Goal: Task Accomplishment & Management: Complete application form

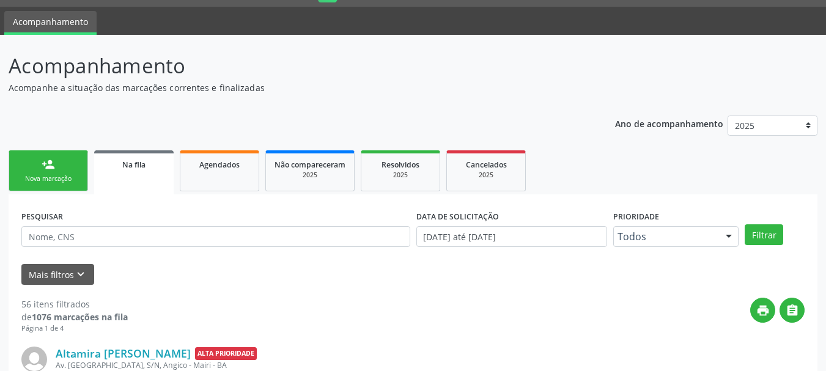
scroll to position [32, 0]
click at [68, 177] on div "Nova marcação" at bounding box center [48, 178] width 61 height 9
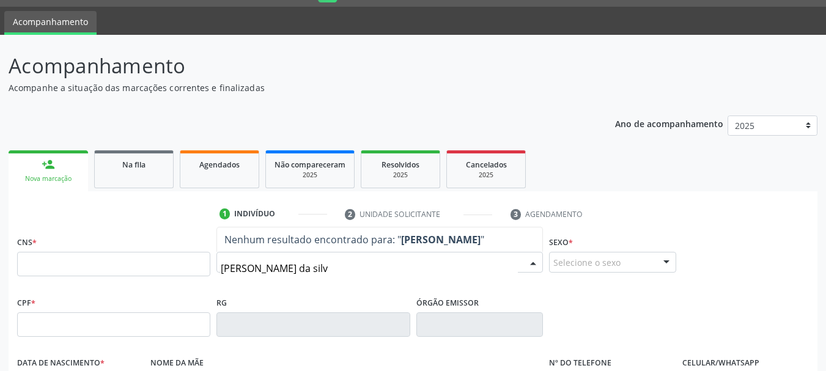
type input "[PERSON_NAME]"
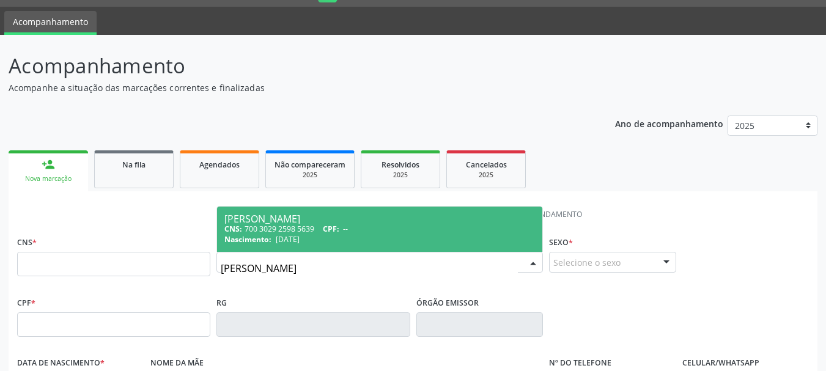
click at [271, 233] on div "CNS: 700 3029 2598 5639 CPF: --" at bounding box center [379, 229] width 310 height 10
type input "700 3029 2598 5639"
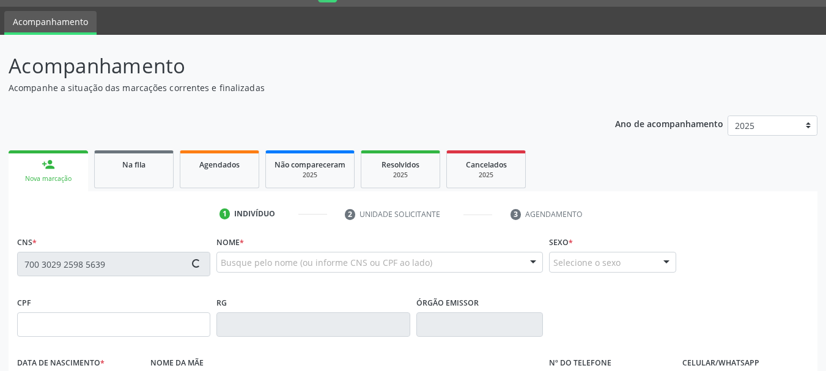
type input "[DATE]"
type input "[PERSON_NAME]"
type input "[PHONE_NUMBER]"
type input "S/N"
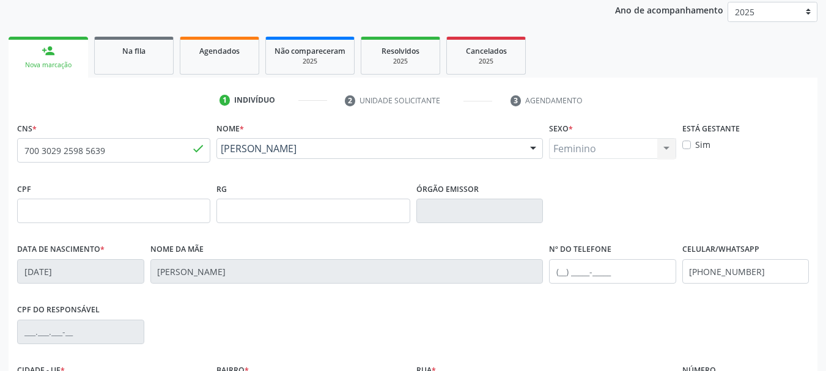
scroll to position [292, 0]
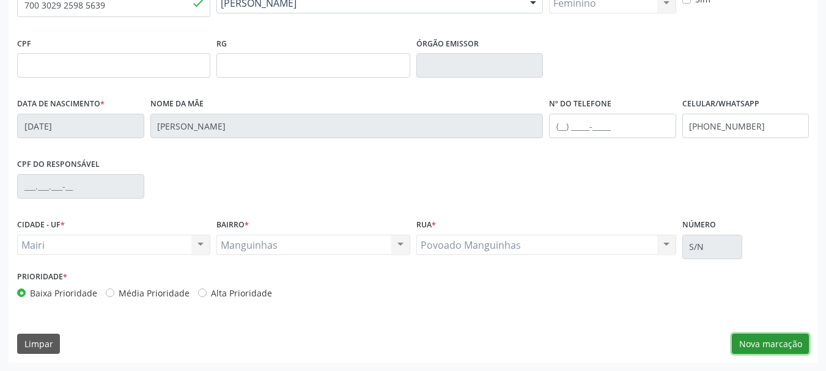
click at [754, 336] on button "Nova marcação" at bounding box center [770, 344] width 77 height 21
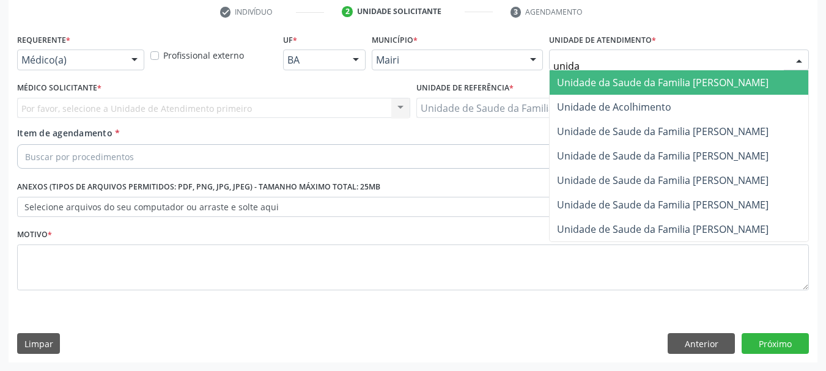
type input "unidad"
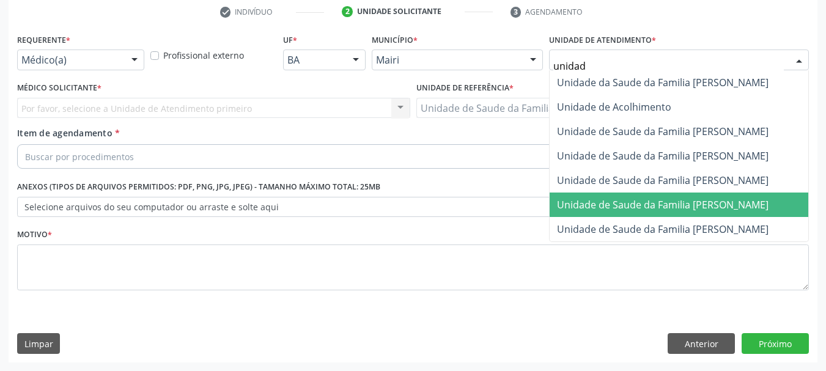
click at [658, 194] on span "Unidade de Saude da Familia [PERSON_NAME]" at bounding box center [678, 205] width 259 height 24
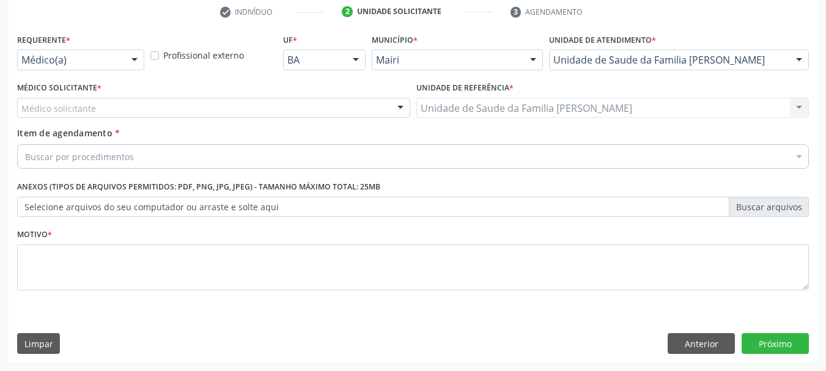
click at [120, 113] on div "Médico solicitante" at bounding box center [213, 108] width 393 height 21
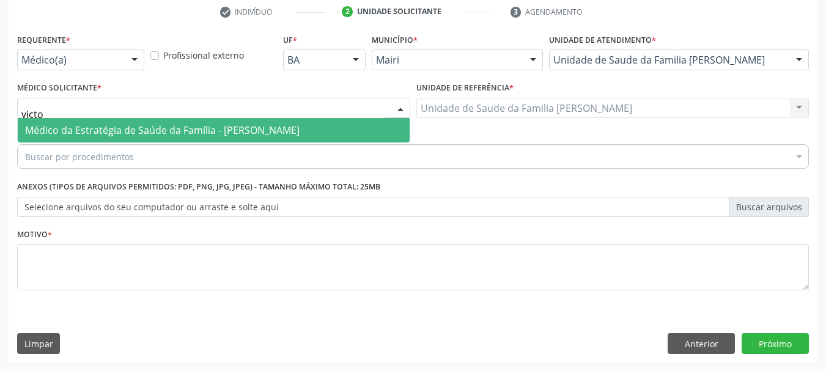
type input "victor"
click at [143, 130] on span "Médico da Estratégia de Saúde da Família - [PERSON_NAME]" at bounding box center [162, 129] width 274 height 13
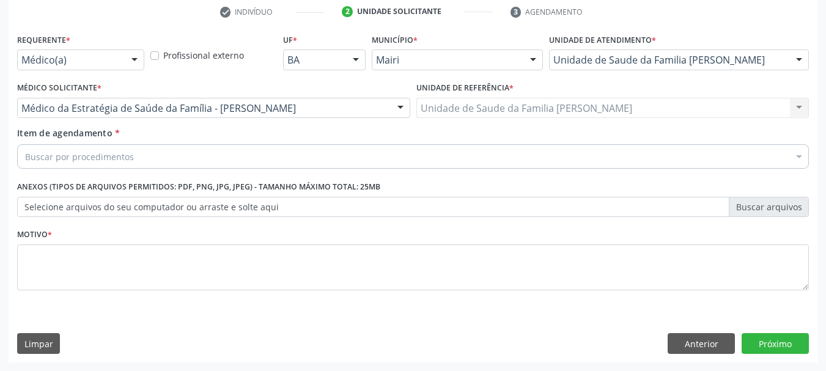
click at [149, 153] on div "Buscar por procedimentos" at bounding box center [413, 156] width 792 height 24
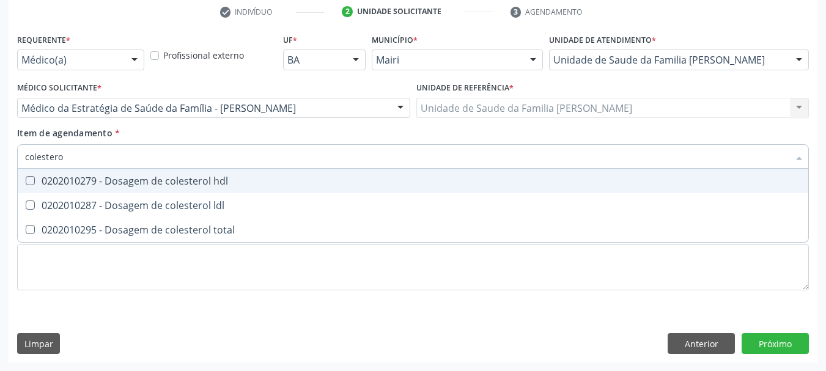
type input "colesterol"
click at [171, 186] on div "0202010279 - Dosagem de colesterol hdl" at bounding box center [413, 181] width 776 height 10
checkbox hdl "true"
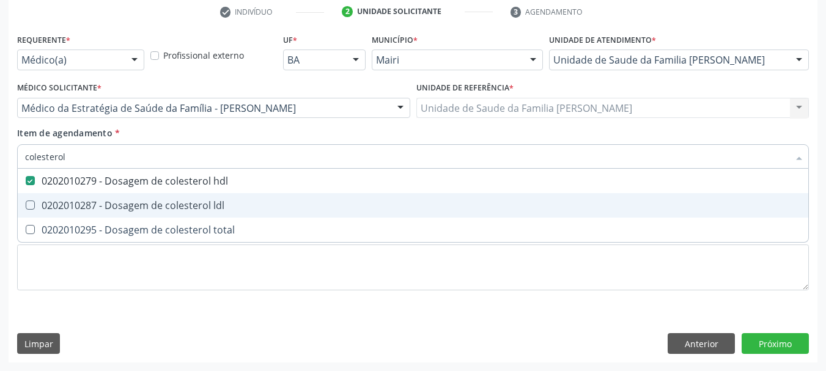
click at [186, 210] on div "0202010287 - Dosagem de colesterol ldl" at bounding box center [413, 205] width 776 height 10
checkbox ldl "true"
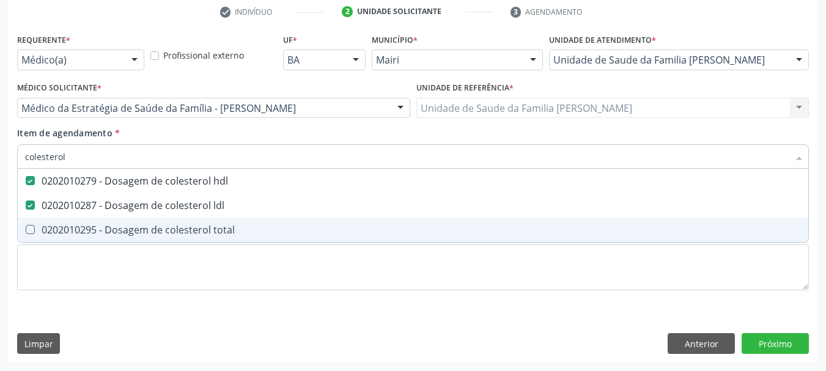
click at [197, 233] on div "0202010295 - Dosagem de colesterol total" at bounding box center [413, 230] width 776 height 10
checkbox total "true"
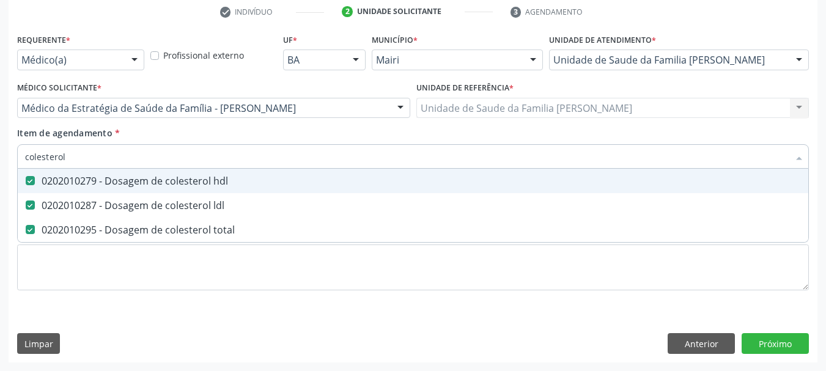
drag, startPoint x: 75, startPoint y: 160, endPoint x: 0, endPoint y: 149, distance: 75.4
click at [0, 149] on div "Acompanhamento Acompanhe a situação das marcações correntes e finalizadas Relat…" at bounding box center [413, 102] width 826 height 538
type input "cr"
checkbox hdl "false"
checkbox ldl "false"
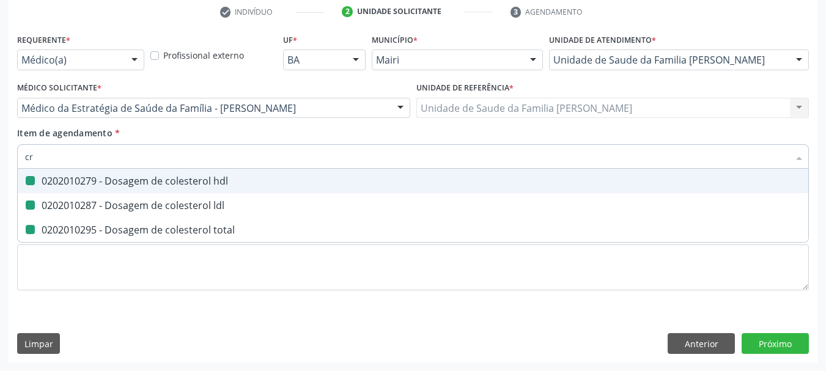
checkbox total "false"
type input "creatinina"
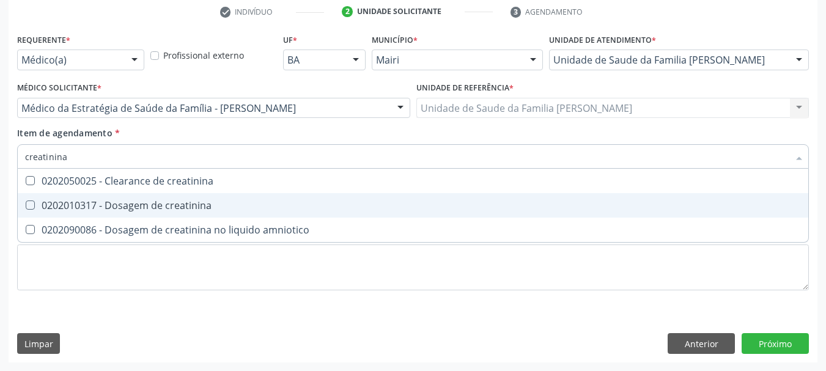
click at [66, 210] on div "0202010317 - Dosagem de creatinina" at bounding box center [413, 205] width 776 height 10
checkbox creatinina "true"
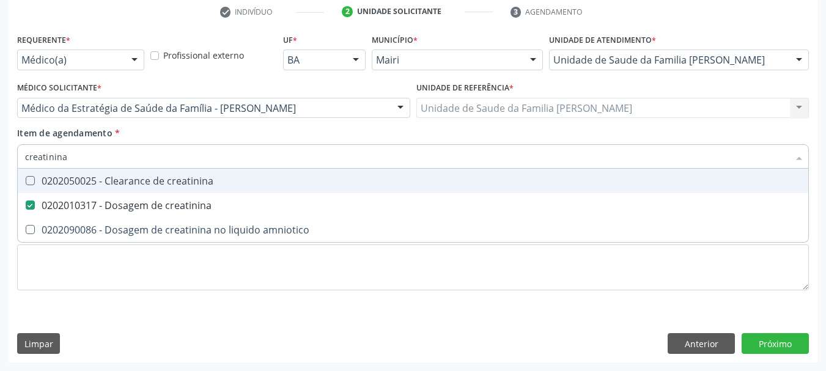
drag, startPoint x: 73, startPoint y: 161, endPoint x: 0, endPoint y: 164, distance: 72.8
click at [0, 164] on div "Acompanhamento Acompanhe a situação das marcações correntes e finalizadas Relat…" at bounding box center [413, 102] width 826 height 538
type input "po"
checkbox creatinina "false"
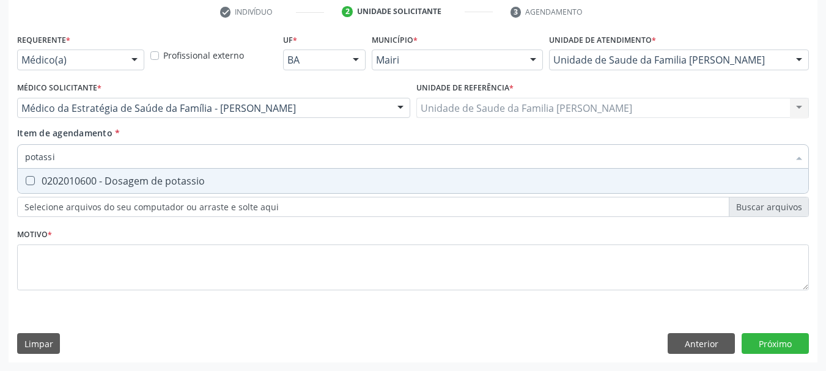
type input "potassio"
click at [51, 180] on div "0202010600 - Dosagem de potassio" at bounding box center [413, 181] width 776 height 10
checkbox potassio "true"
drag, startPoint x: 75, startPoint y: 155, endPoint x: 0, endPoint y: 166, distance: 75.3
click at [0, 166] on div "Acompanhamento Acompanhe a situação das marcações correntes e finalizadas Relat…" at bounding box center [413, 102] width 826 height 538
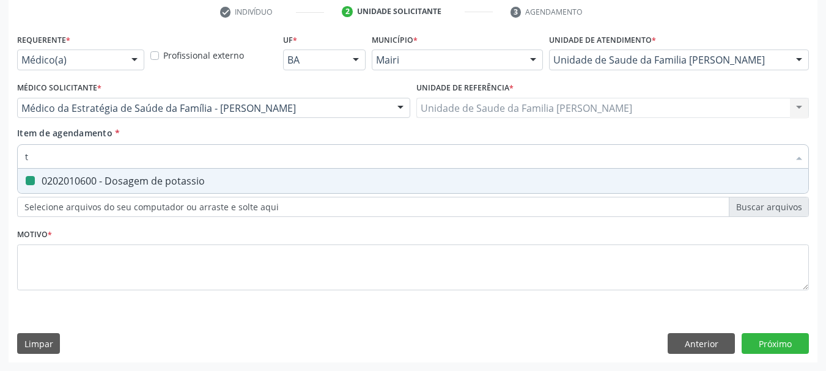
type input "tr"
checkbox potassio "false"
type input "triglice"
click at [34, 176] on div "0202010678 - Dosagem de triglicerideos" at bounding box center [413, 181] width 776 height 10
checkbox triglicerideos "true"
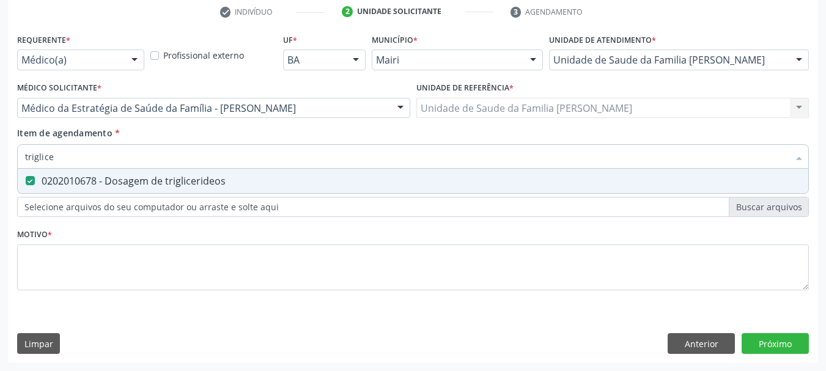
drag, startPoint x: 57, startPoint y: 155, endPoint x: 0, endPoint y: 157, distance: 56.9
click at [0, 157] on div "Acompanhamento Acompanhe a situação das marcações correntes e finalizadas Relat…" at bounding box center [413, 102] width 826 height 538
type input "uri"
checkbox triglicerideos "false"
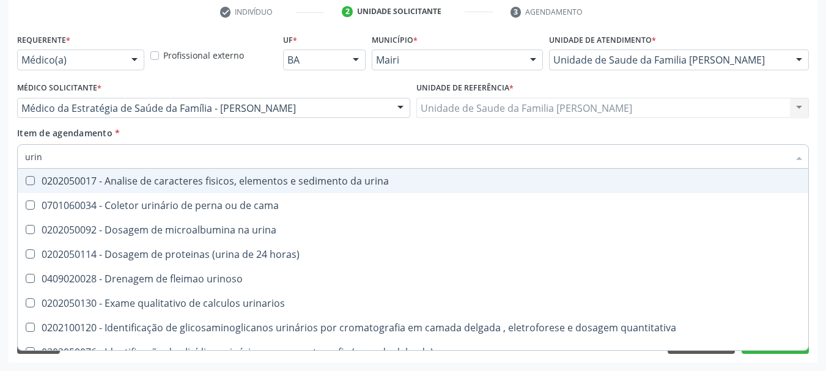
type input "urina"
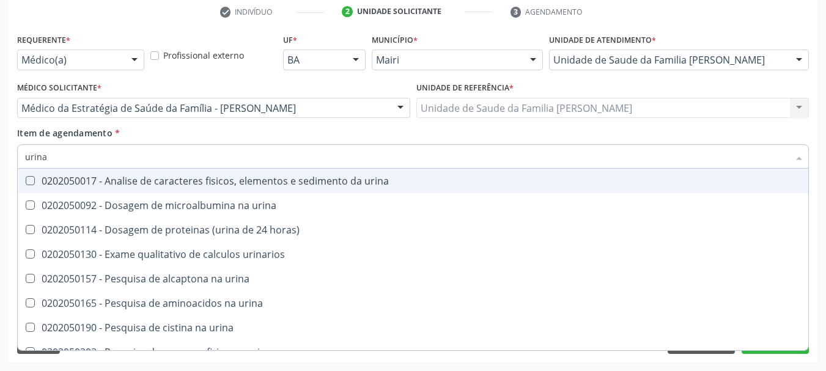
click at [62, 183] on div "0202050017 - Analise de caracteres fisicos, elementos e sedimento da urina" at bounding box center [413, 181] width 776 height 10
checkbox urina "true"
drag, startPoint x: 56, startPoint y: 155, endPoint x: 0, endPoint y: 155, distance: 56.2
click at [0, 155] on div "Acompanhamento Acompanhe a situação das marcações correntes e finalizadas Relat…" at bounding box center [413, 102] width 826 height 538
type input "gl"
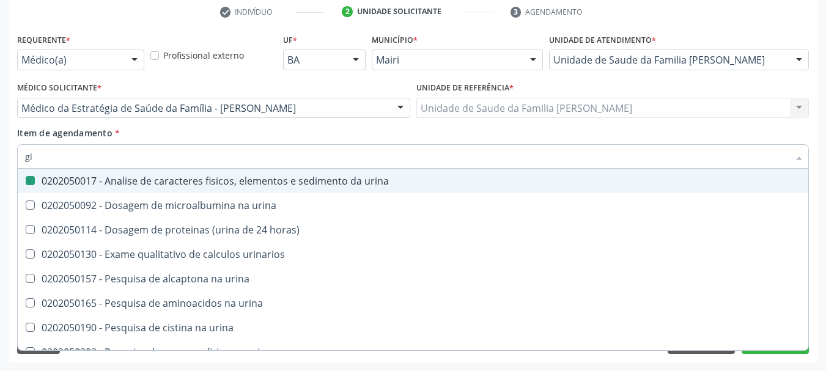
checkbox urina "false"
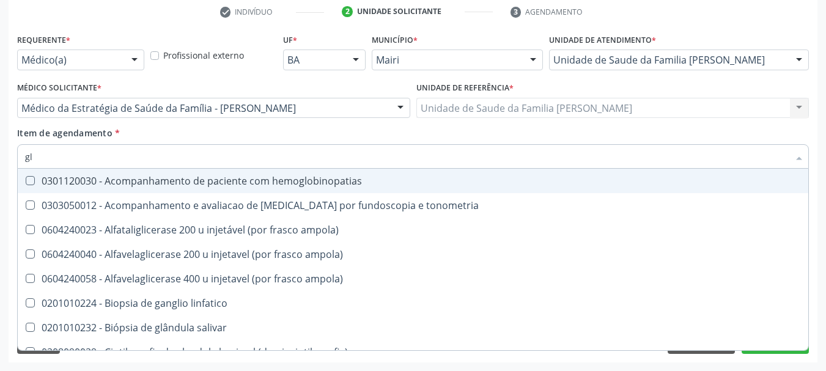
type input "gli"
checkbox globular "true"
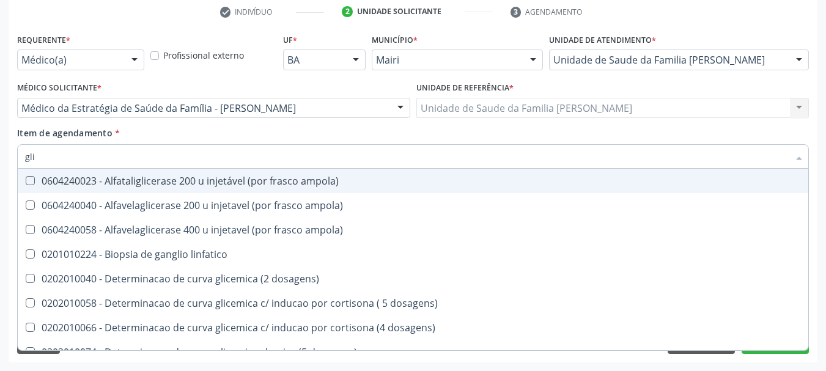
type input "glic"
checkbox glicosilada "true"
checkbox triglicerideos "false"
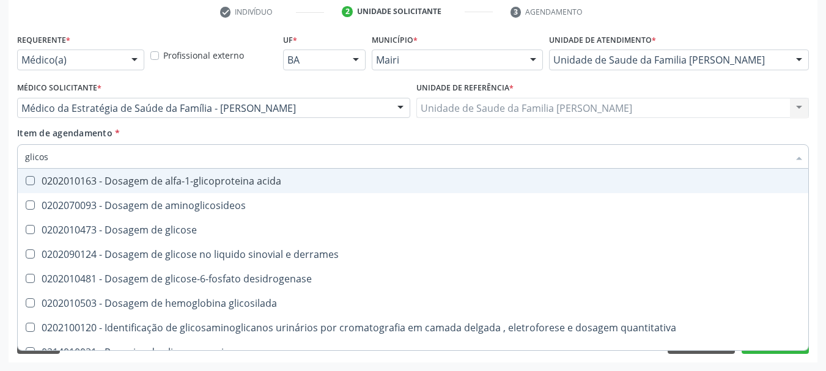
type input "glicose"
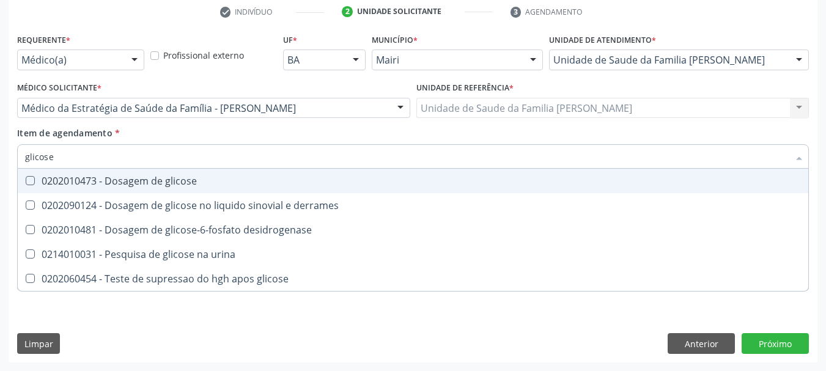
click at [82, 185] on div "0202010473 - Dosagem de glicose" at bounding box center [413, 181] width 776 height 10
checkbox glicose "true"
drag, startPoint x: 52, startPoint y: 153, endPoint x: 0, endPoint y: 161, distance: 52.6
click at [0, 161] on div "Acompanhamento Acompanhe a situação das marcações correntes e finalizadas Relat…" at bounding box center [413, 102] width 826 height 538
type input "gl"
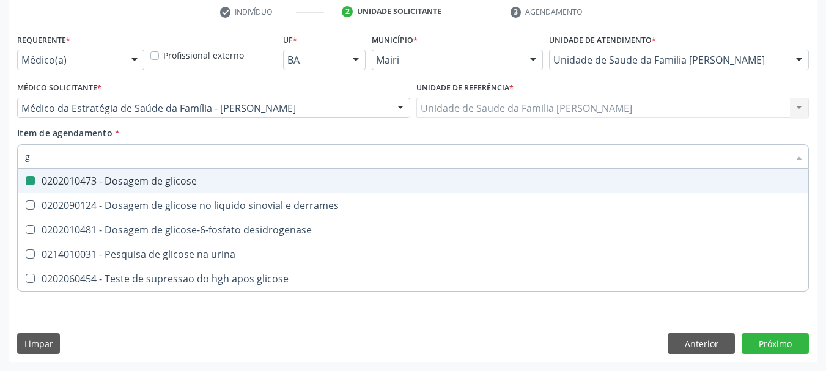
checkbox glicose "false"
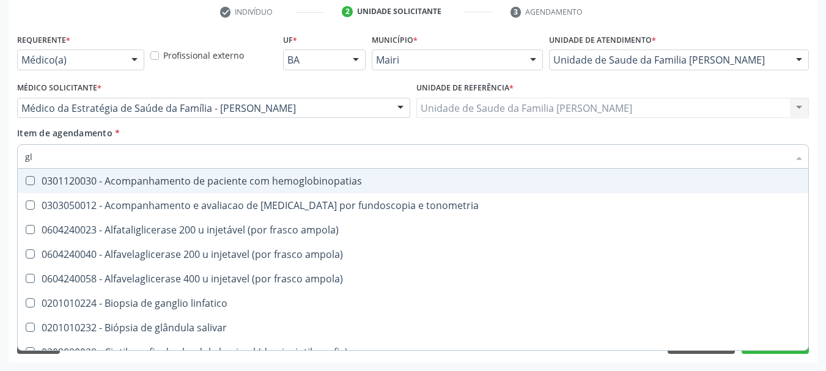
type input "gli"
checkbox campimetria\) "true"
checkbox globular "true"
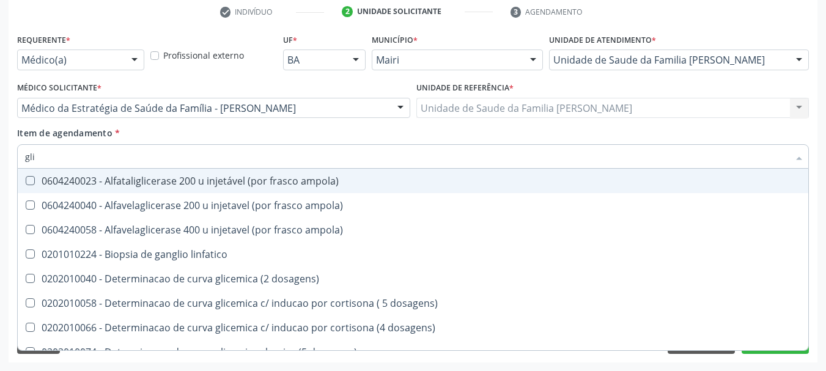
type input "glic"
checkbox aminoglicosideos "true"
checkbox glicose "false"
checkbox glicosilada "true"
checkbox triglicerideos "false"
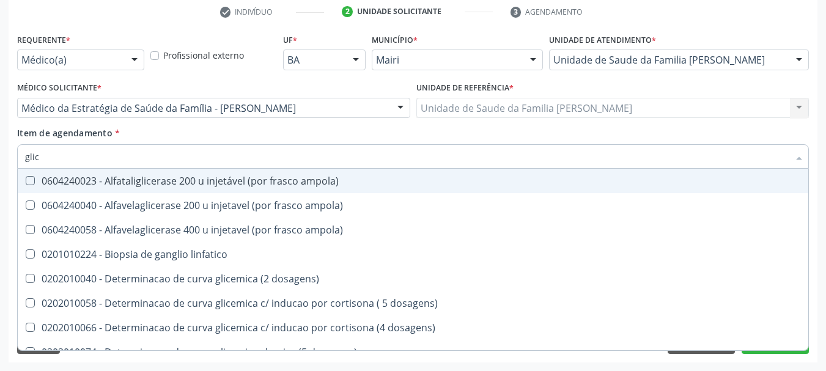
type input "glico"
checkbox ampola\) "true"
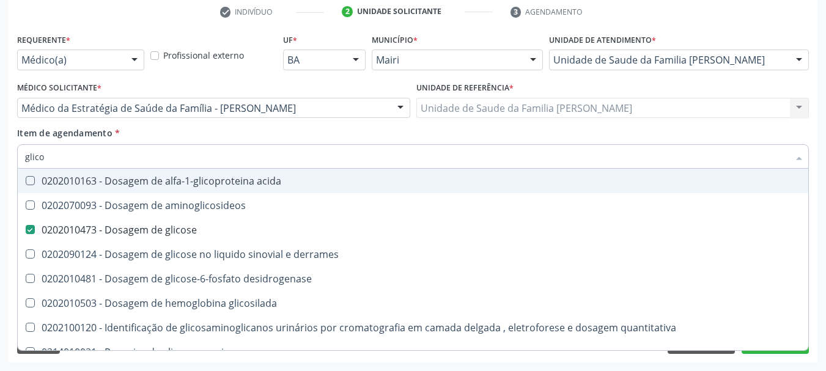
type input "glicos"
checkbox aminoglicosideos "true"
checkbox glicose "false"
type input "glicosi"
checkbox aminoglicosideos "false"
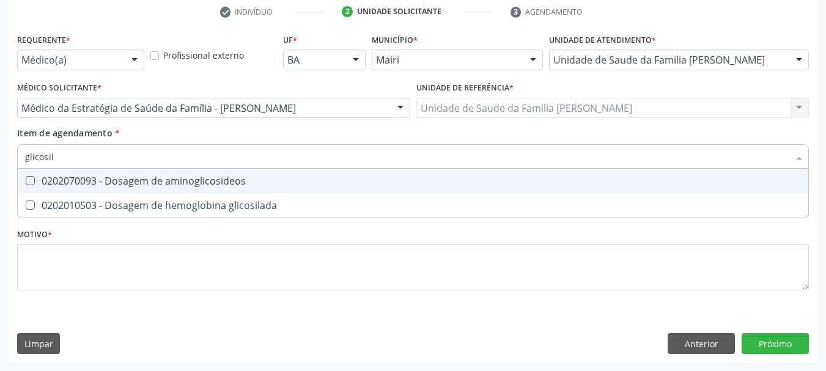
type input "glicosila"
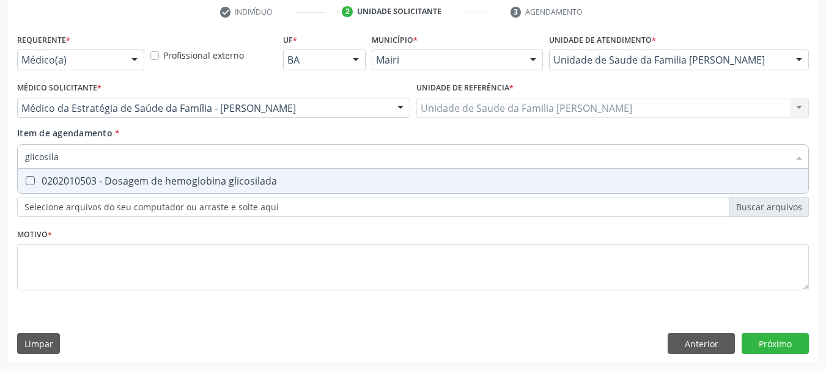
click at [44, 178] on div "0202010503 - Dosagem de hemoglobina glicosilada" at bounding box center [413, 181] width 776 height 10
checkbox glicosilada "true"
drag, startPoint x: 75, startPoint y: 155, endPoint x: 15, endPoint y: 160, distance: 60.1
click at [15, 160] on div "Item de agendamento * glicosila Desfazer seleção 0202010503 - Dosagem de hemogl…" at bounding box center [413, 150] width 798 height 47
type input "hem"
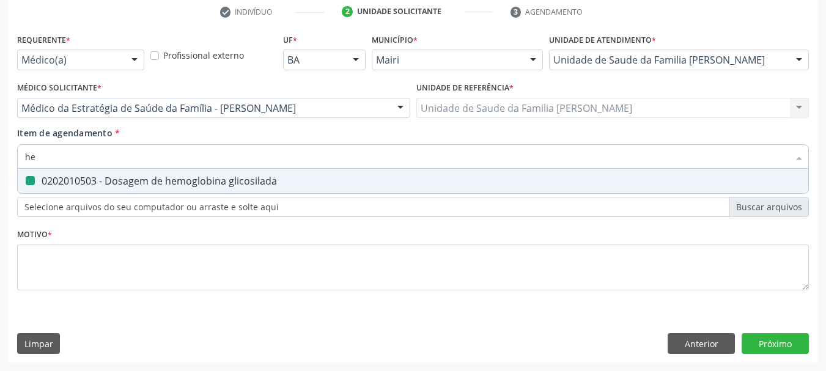
checkbox glicosilada "false"
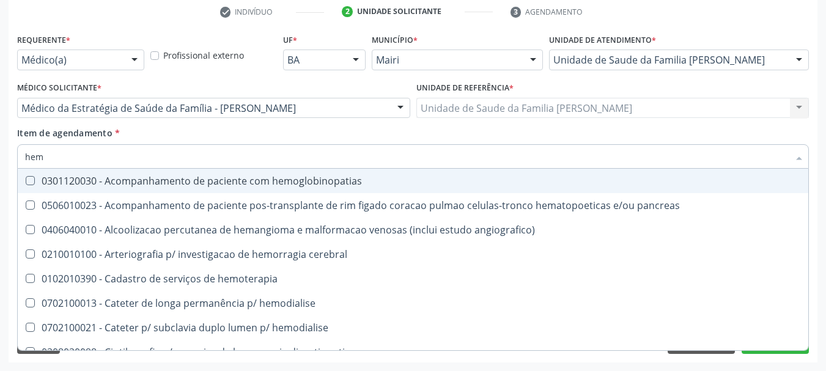
type input "hemo"
checkbox fase "true"
checkbox glicosilada "false"
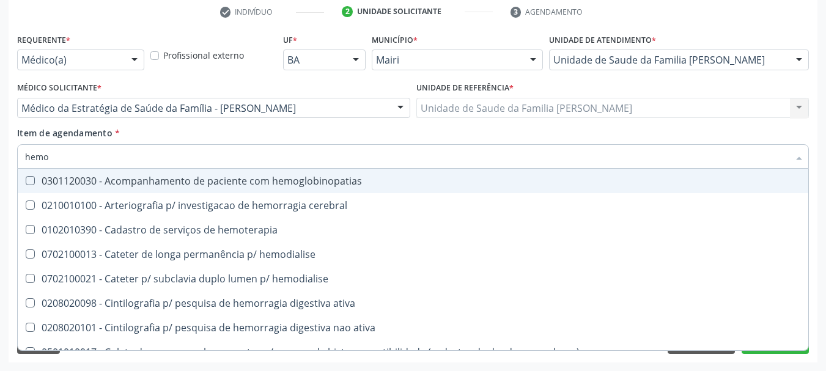
type input "hemog"
checkbox tardio\) "true"
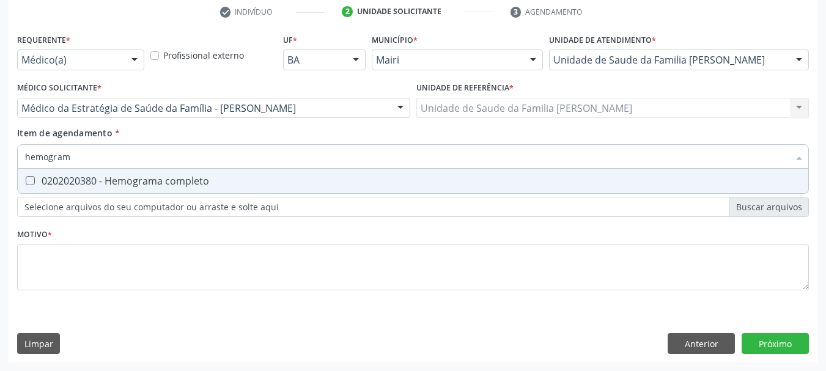
type input "hemograma"
click at [83, 182] on div "0202020380 - Hemograma completo" at bounding box center [413, 181] width 776 height 10
checkbox completo "true"
drag, startPoint x: 81, startPoint y: 158, endPoint x: 0, endPoint y: 160, distance: 80.7
click at [0, 159] on div "Acompanhamento Acompanhe a situação das marcações correntes e finalizadas Relat…" at bounding box center [413, 102] width 826 height 538
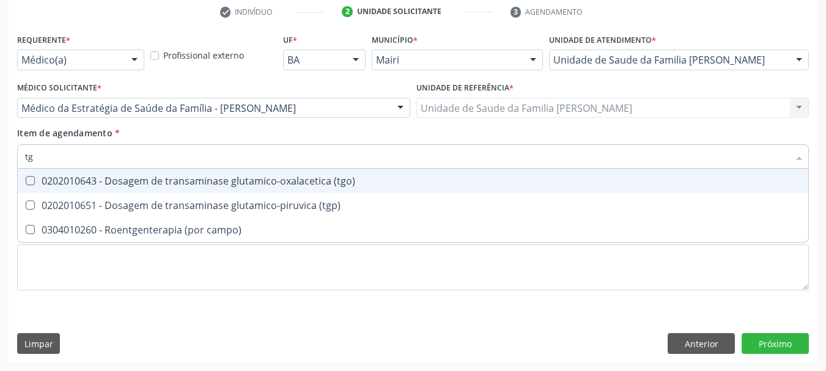
type input "tgo"
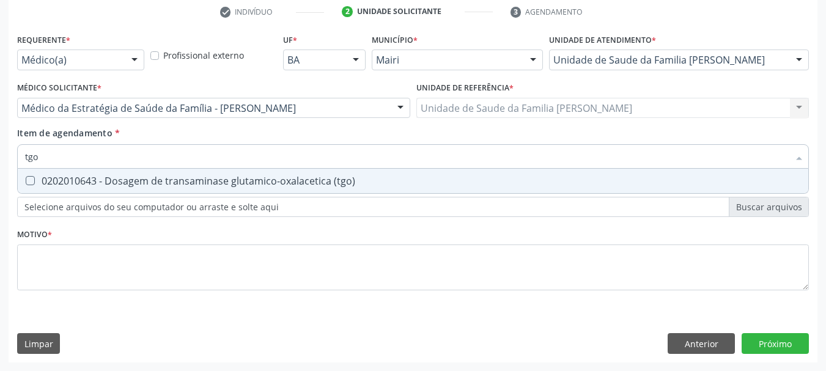
click at [61, 184] on div "0202010643 - Dosagem de transaminase glutamico-oxalacetica (tgo)" at bounding box center [413, 181] width 776 height 10
checkbox \(tgo\) "true"
drag, startPoint x: 58, startPoint y: 151, endPoint x: 0, endPoint y: 164, distance: 59.5
click at [0, 164] on div "Acompanhamento Acompanhe a situação das marcações correntes e finalizadas Relat…" at bounding box center [413, 102] width 826 height 538
type input "tg"
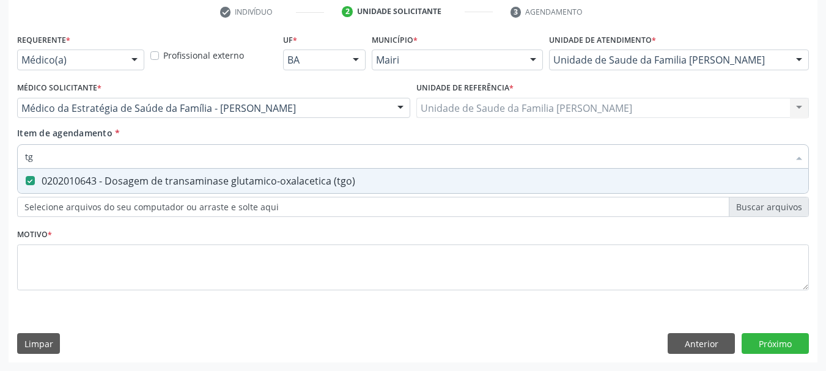
checkbox \(tgo\) "true"
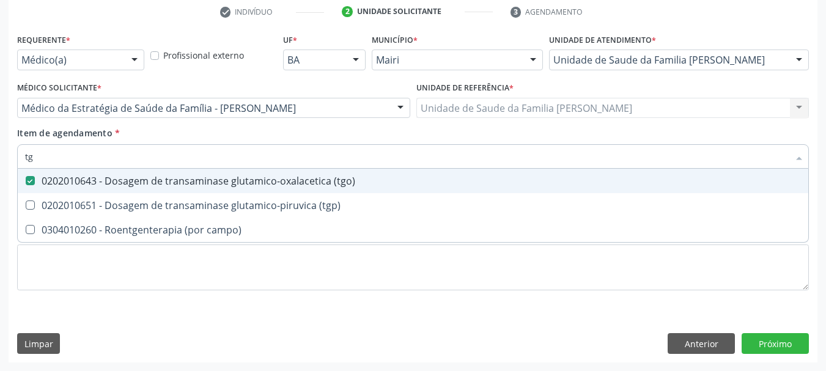
type input "tgp"
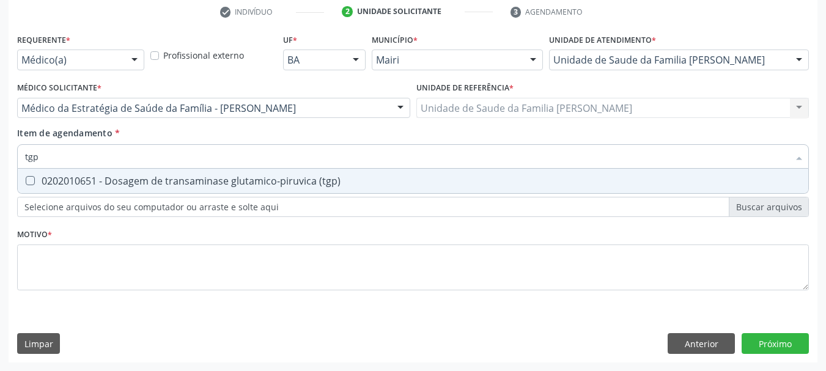
click at [44, 180] on div "0202010651 - Dosagem de transaminase glutamico-piruvica (tgp)" at bounding box center [413, 181] width 776 height 10
checkbox \(tgp\) "true"
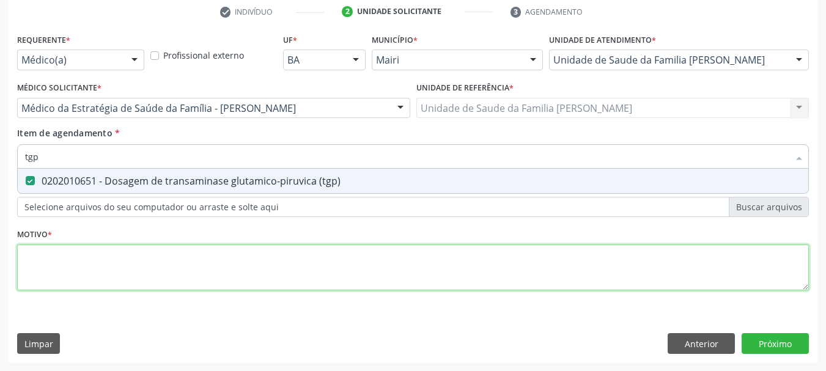
click at [86, 277] on div "Requerente * Médico(a) Médico(a) Enfermeiro(a) Paciente Nenhum resultado encont…" at bounding box center [413, 169] width 792 height 277
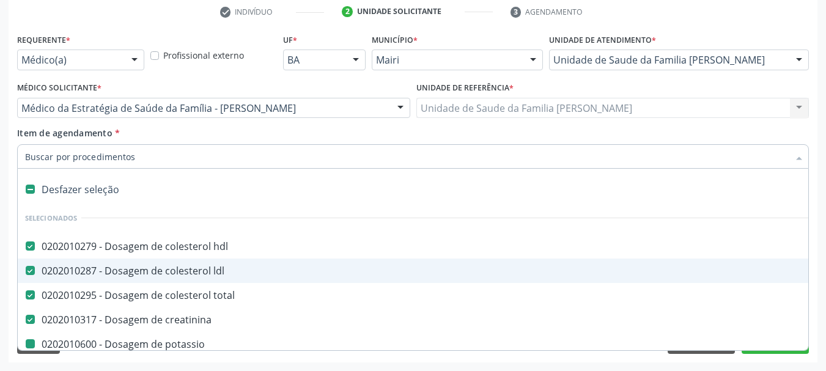
type input "u"
checkbox potassio "false"
checkbox triglicerideos "false"
checkbox urina "false"
checkbox glicose "false"
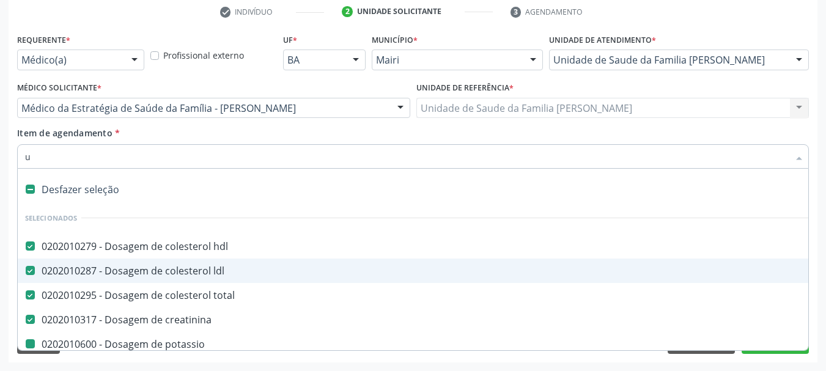
checkbox glicosilada "false"
checkbox completo "false"
checkbox \(tgo\) "false"
checkbox \(tgp\) "false"
type input "ur"
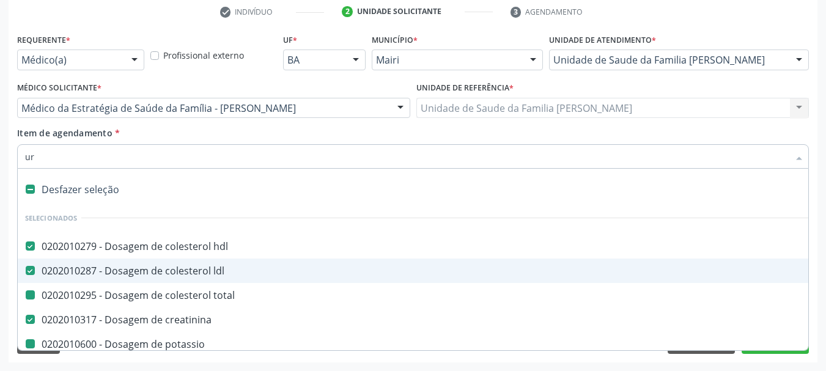
checkbox total "false"
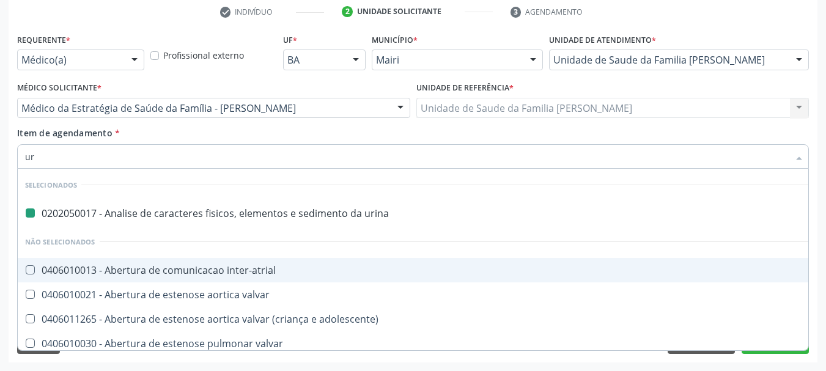
type input "ure"
checkbox urina "false"
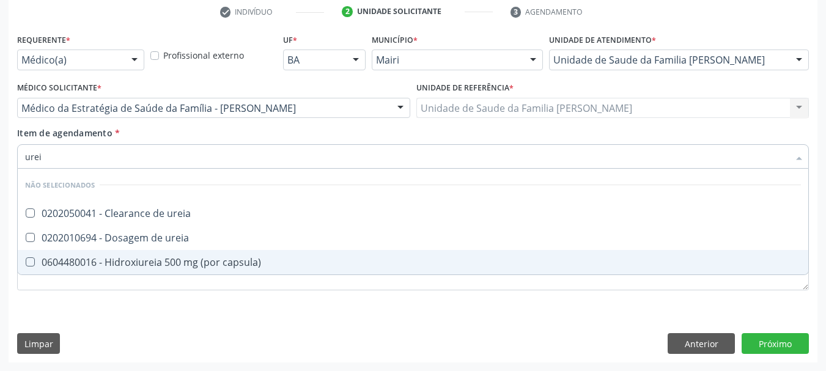
type input "ureia"
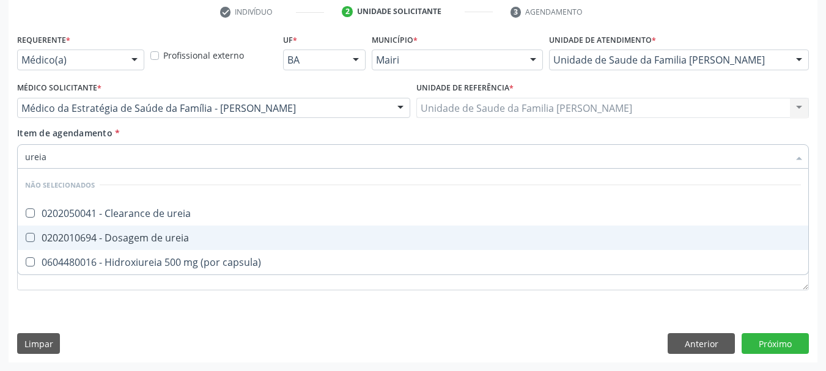
click at [146, 233] on div "0202010694 - Dosagem de ureia" at bounding box center [413, 238] width 776 height 10
checkbox ureia "true"
click at [12, 211] on div "Requerente * Médico(a) Médico(a) Enfermeiro(a) Paciente Nenhum resultado encont…" at bounding box center [413, 197] width 809 height 332
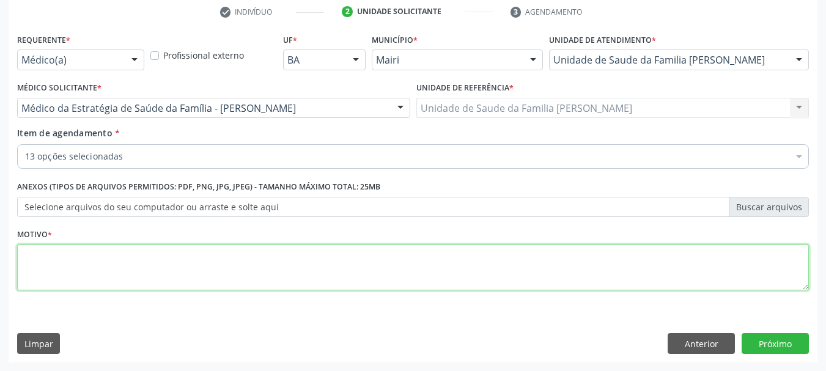
click at [90, 262] on textarea at bounding box center [413, 267] width 792 height 46
type textarea "DM2"
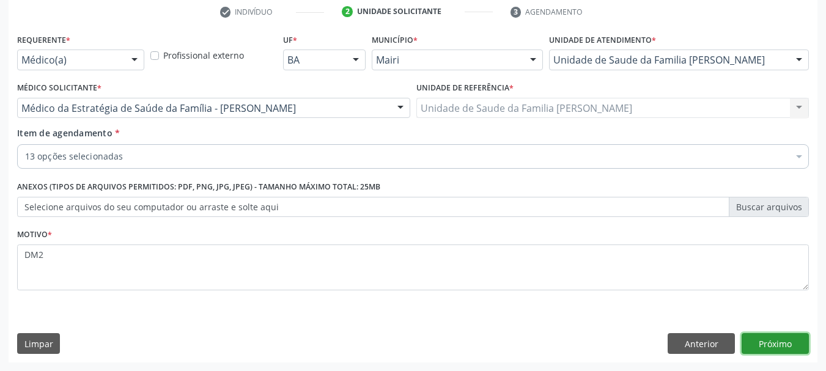
click at [791, 350] on button "Próximo" at bounding box center [774, 343] width 67 height 21
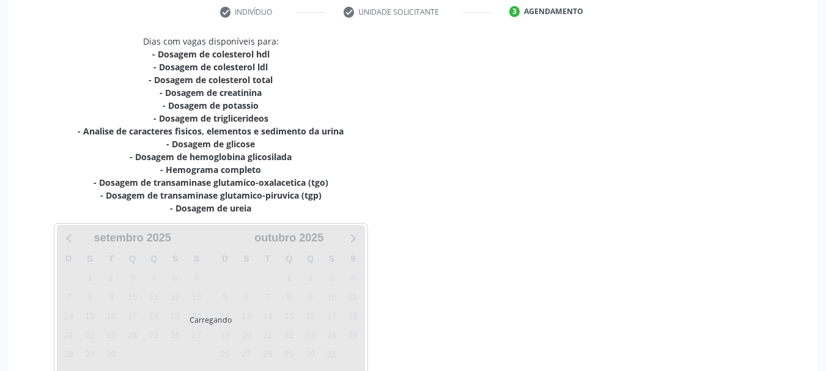
scroll to position [315, 0]
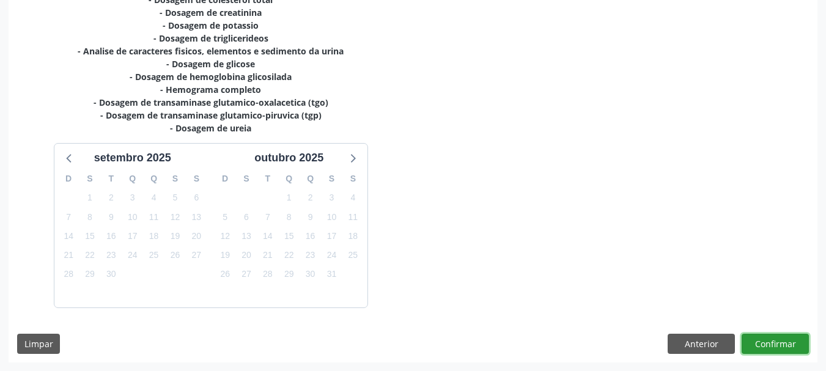
click at [770, 344] on button "Confirmar" at bounding box center [774, 344] width 67 height 21
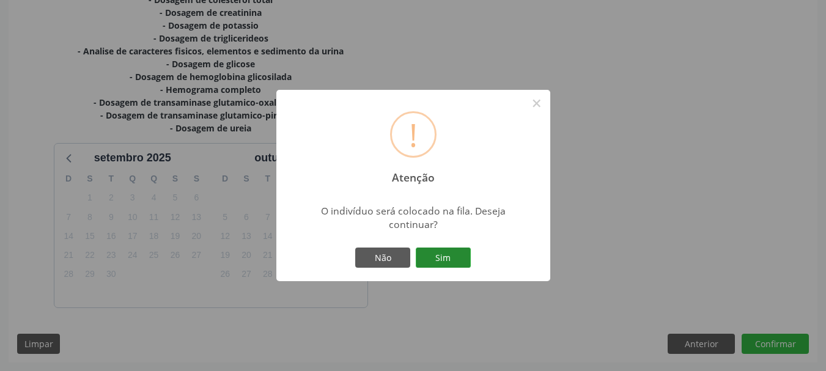
click at [444, 268] on button "Sim" at bounding box center [443, 258] width 55 height 21
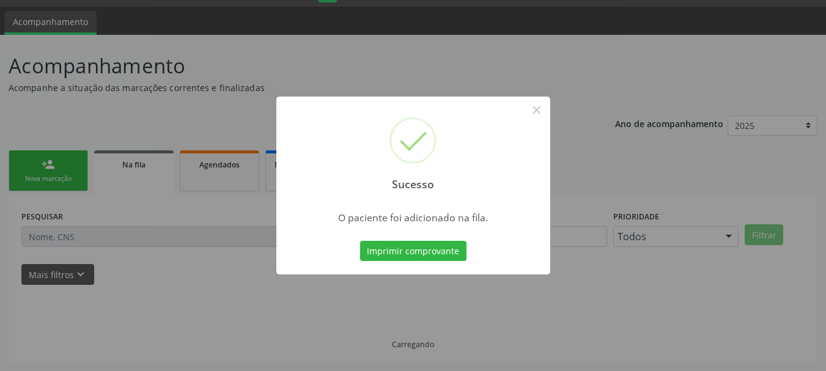
scroll to position [32, 0]
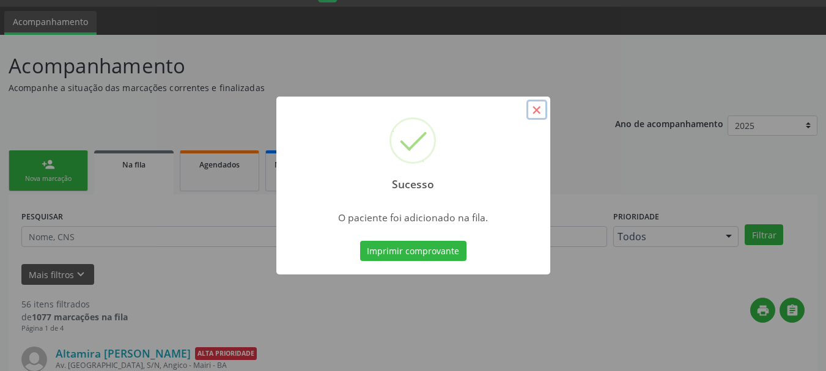
click at [537, 113] on button "×" at bounding box center [536, 110] width 21 height 21
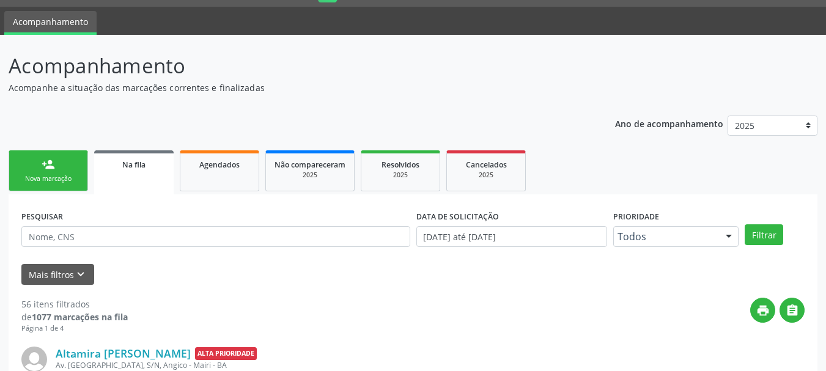
click at [23, 160] on link "person_add Nova marcação" at bounding box center [48, 170] width 79 height 41
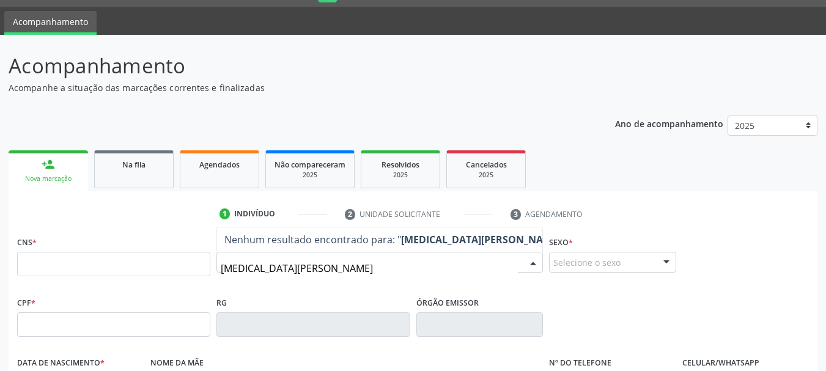
type input "[MEDICAL_DATA][PERSON_NAME]"
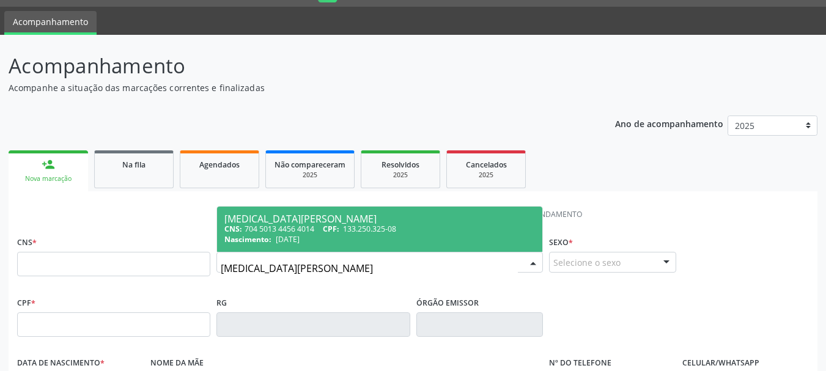
click at [354, 235] on div "Nascimento: [DATE]" at bounding box center [379, 239] width 310 height 10
type input "704 5013 4456 4014"
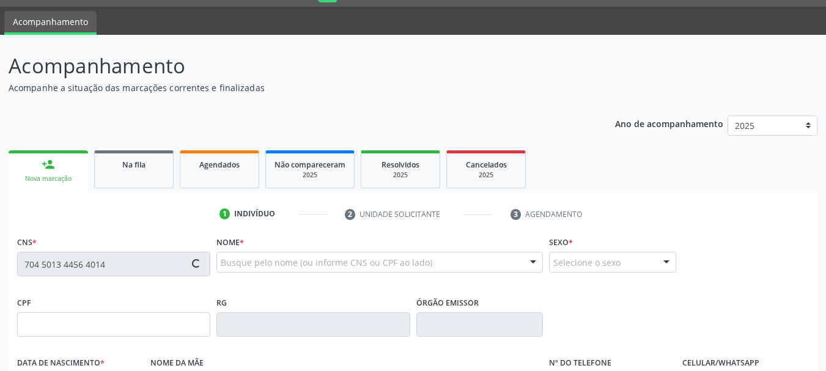
type input "133.250.325-08"
type input "[DATE]"
type input "[PERSON_NAME]"
type input "[PHONE_NUMBER]"
type input "110.594.025-05"
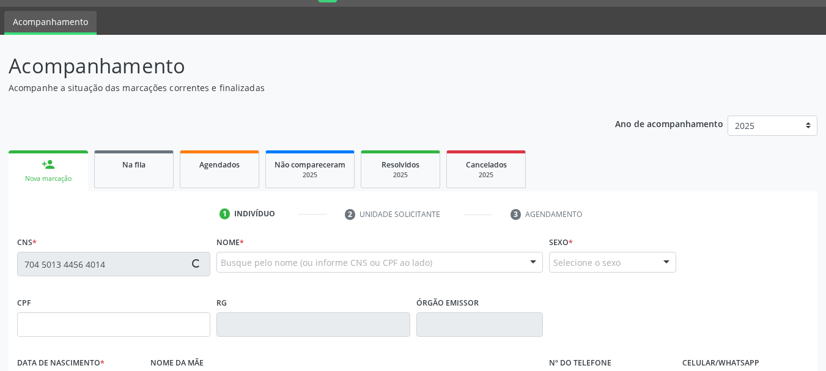
type input "S/N"
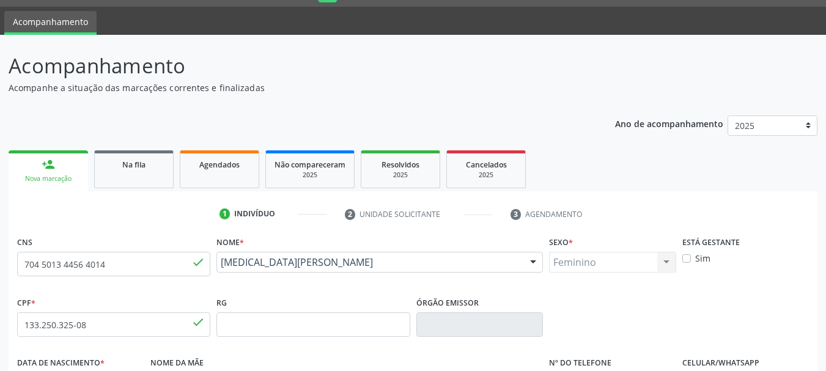
scroll to position [292, 0]
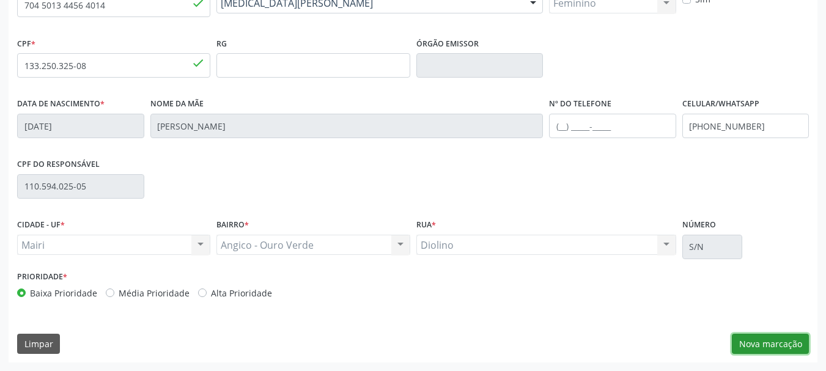
click at [787, 348] on button "Nova marcação" at bounding box center [770, 344] width 77 height 21
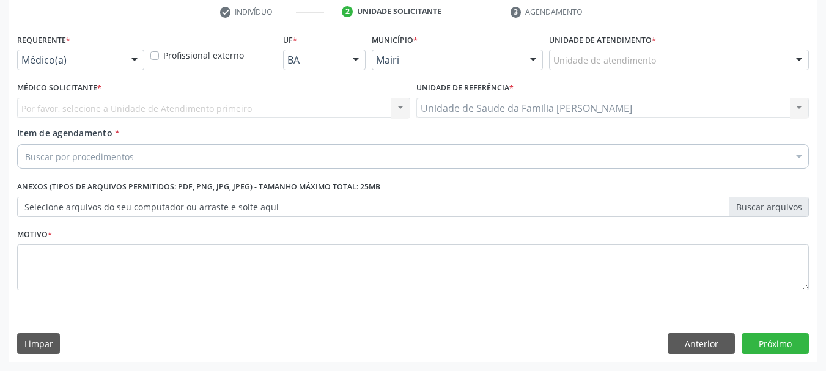
scroll to position [235, 0]
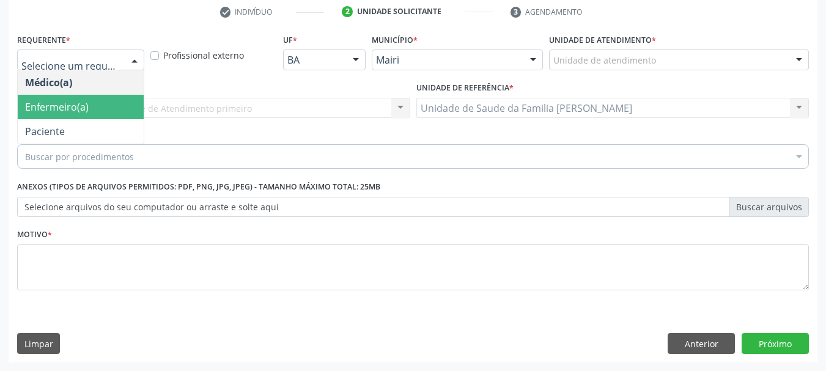
click at [95, 105] on span "Enfermeiro(a)" at bounding box center [81, 107] width 126 height 24
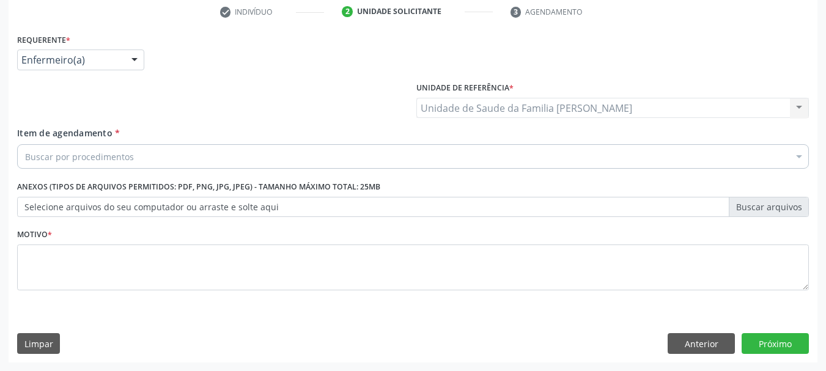
click at [140, 153] on div "Buscar por procedimentos" at bounding box center [413, 156] width 792 height 24
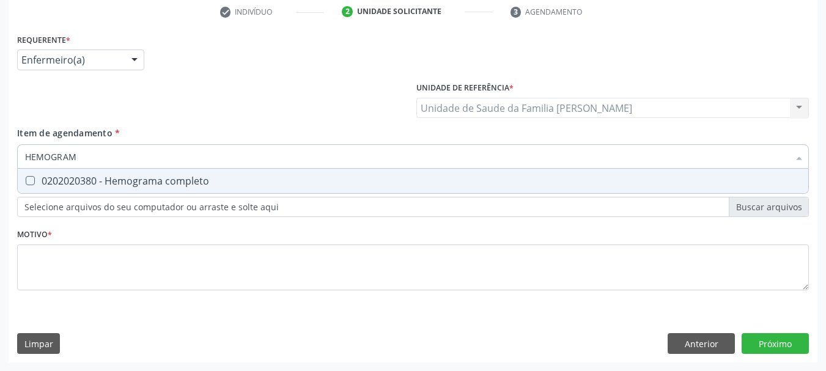
type input "HEMOGRAMA"
click at [171, 181] on div "0202020380 - Hemograma completo" at bounding box center [413, 181] width 776 height 10
checkbox completo "true"
drag, startPoint x: 120, startPoint y: 164, endPoint x: 0, endPoint y: 173, distance: 120.1
click at [0, 172] on div "Acompanhamento Acompanhe a situação das marcações correntes e finalizadas Relat…" at bounding box center [413, 102] width 826 height 538
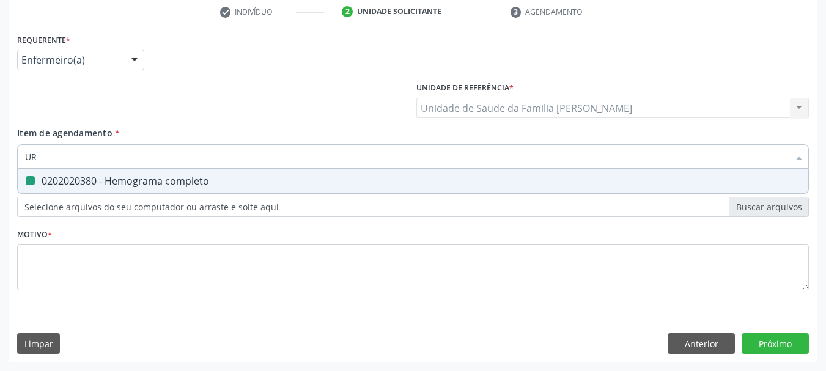
type input "URI"
checkbox completo "false"
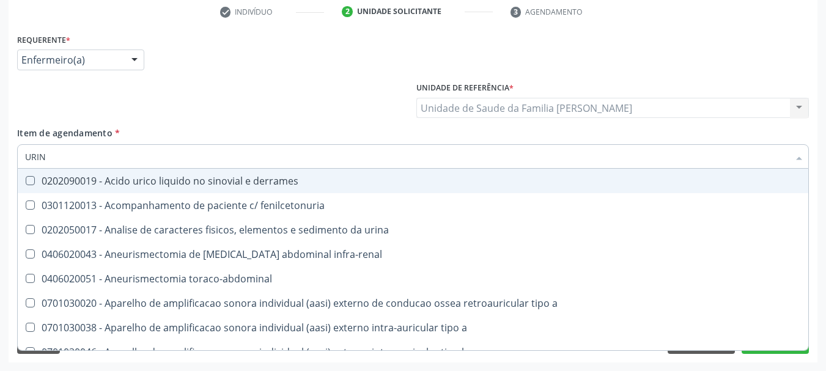
type input "URINA"
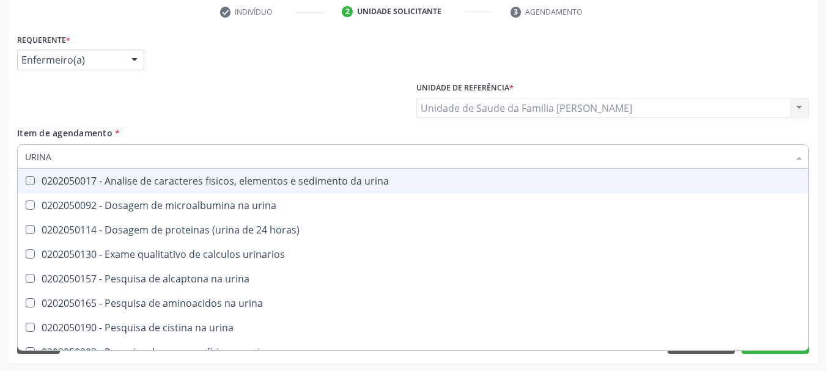
click at [62, 176] on div "0202050017 - Analise de caracteres fisicos, elementos e sedimento da urina" at bounding box center [413, 181] width 776 height 10
checkbox urina "true"
drag, startPoint x: 64, startPoint y: 160, endPoint x: 0, endPoint y: 171, distance: 64.4
click at [0, 171] on div "Acompanhamento Acompanhe a situação das marcações correntes e finalizadas Relat…" at bounding box center [413, 102] width 826 height 538
type input "F"
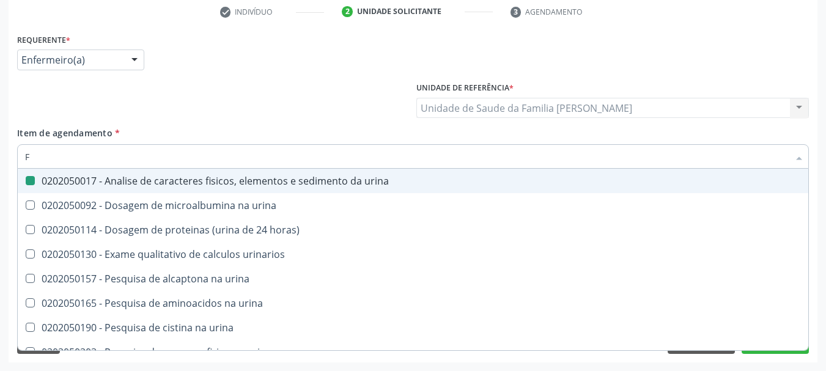
checkbox urina "false"
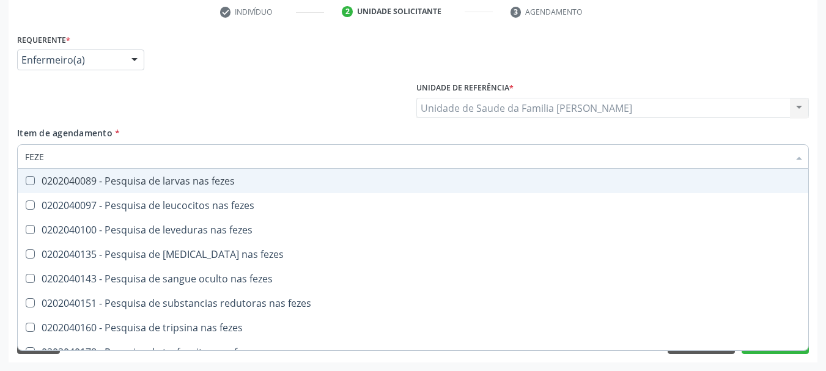
type input "FEZES"
click at [40, 180] on div "0202040089 - Pesquisa de larvas nas fezes" at bounding box center [413, 181] width 776 height 10
checkbox fezes "true"
drag, startPoint x: 57, startPoint y: 147, endPoint x: 0, endPoint y: 161, distance: 59.0
click at [0, 161] on div "Acompanhamento Acompanhe a situação das marcações correntes e finalizadas Relat…" at bounding box center [413, 102] width 826 height 538
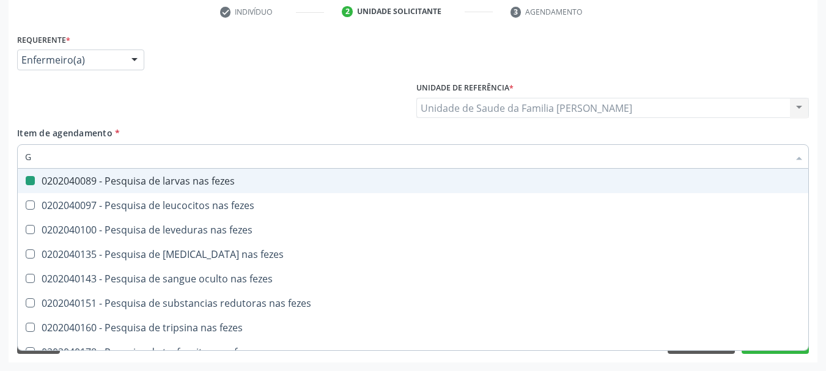
type input "GL"
checkbox fezes "false"
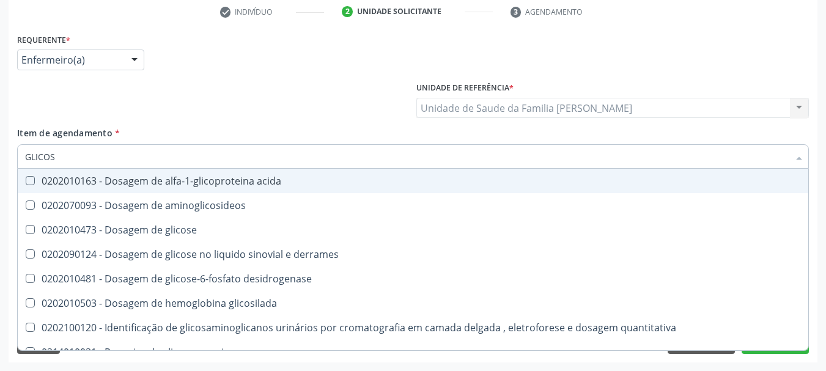
type input "GLICOSE"
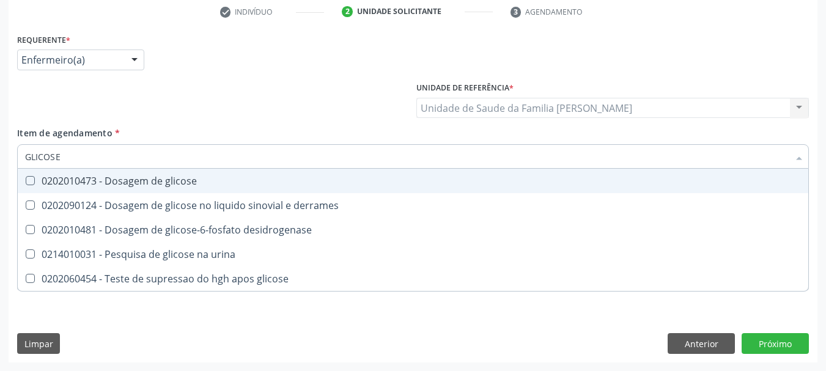
click at [61, 177] on div "0202010473 - Dosagem de glicose" at bounding box center [413, 181] width 776 height 10
checkbox glicose "true"
click at [13, 154] on div "Requerente * Enfermeiro(a) Médico(a) Enfermeiro(a) Paciente Nenhum resultado en…" at bounding box center [413, 197] width 809 height 332
checkbox derrames "true"
checkbox desidrogenase "true"
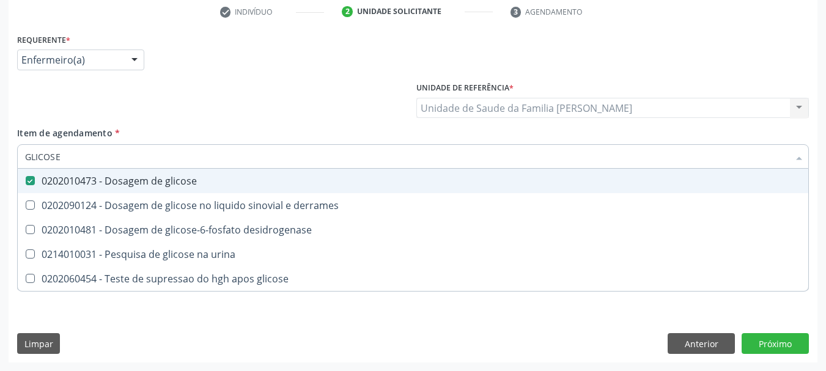
checkbox urina "true"
checkbox glicose "true"
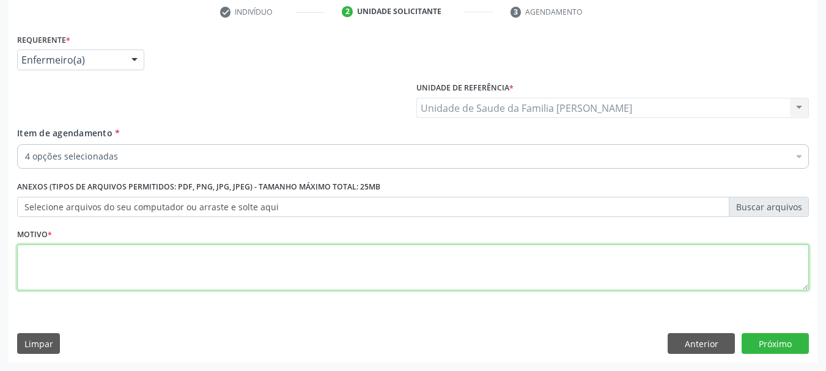
click at [56, 268] on textarea at bounding box center [413, 267] width 792 height 46
click at [21, 257] on textarea "aVALIAÇÃO DE PUERICULTURA." at bounding box center [413, 267] width 792 height 46
type textarea "AVALIAÇÃO DE PUERICULTURA."
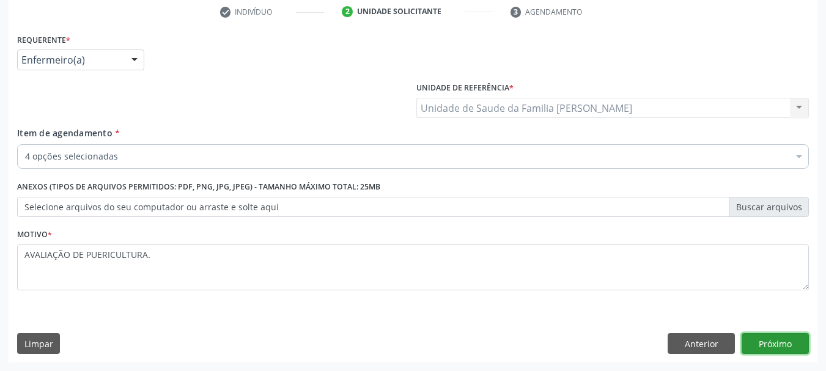
click at [768, 338] on button "Próximo" at bounding box center [774, 343] width 67 height 21
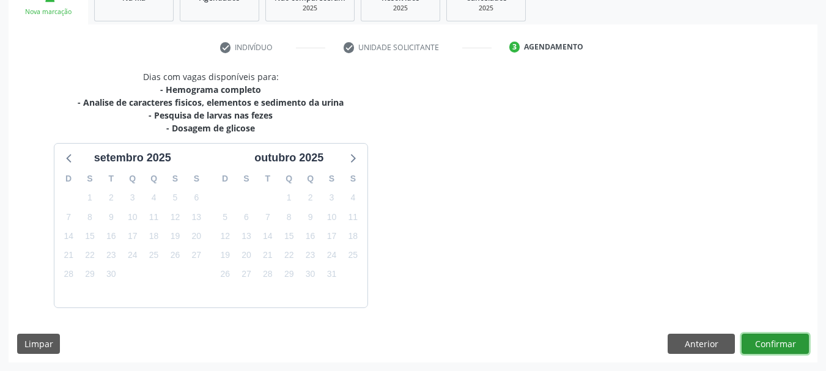
click at [776, 345] on button "Confirmar" at bounding box center [774, 344] width 67 height 21
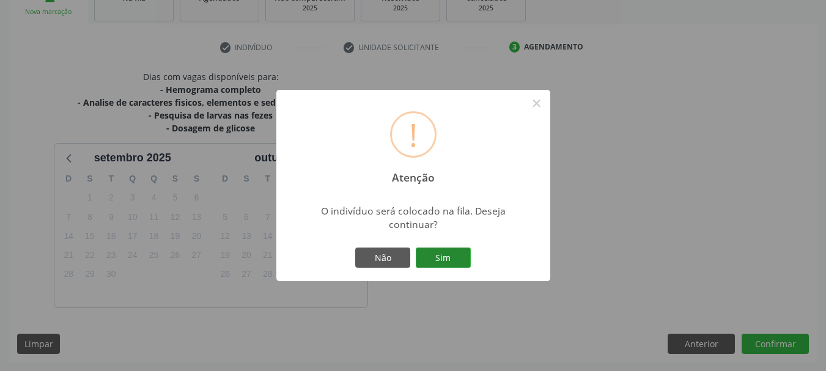
click at [452, 254] on button "Sim" at bounding box center [443, 258] width 55 height 21
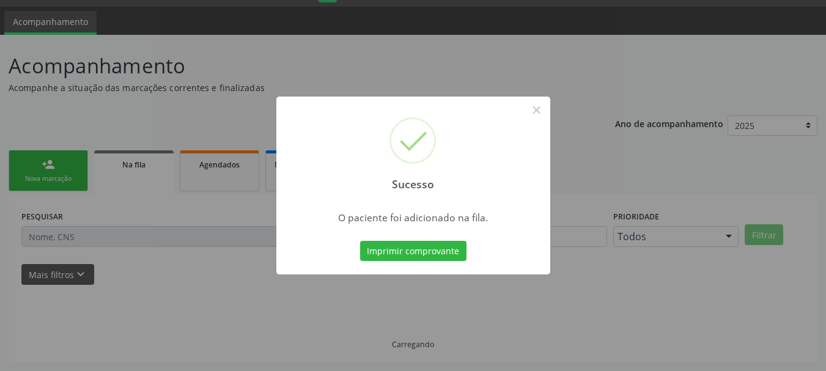
scroll to position [32, 0]
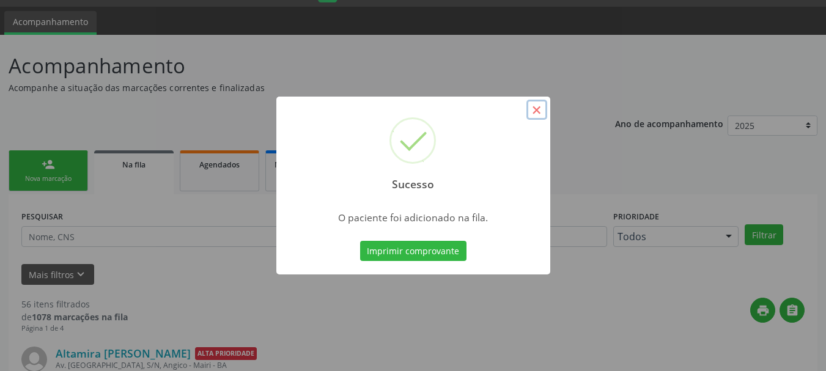
click at [543, 105] on button "×" at bounding box center [536, 110] width 21 height 21
